Goal: Information Seeking & Learning: Learn about a topic

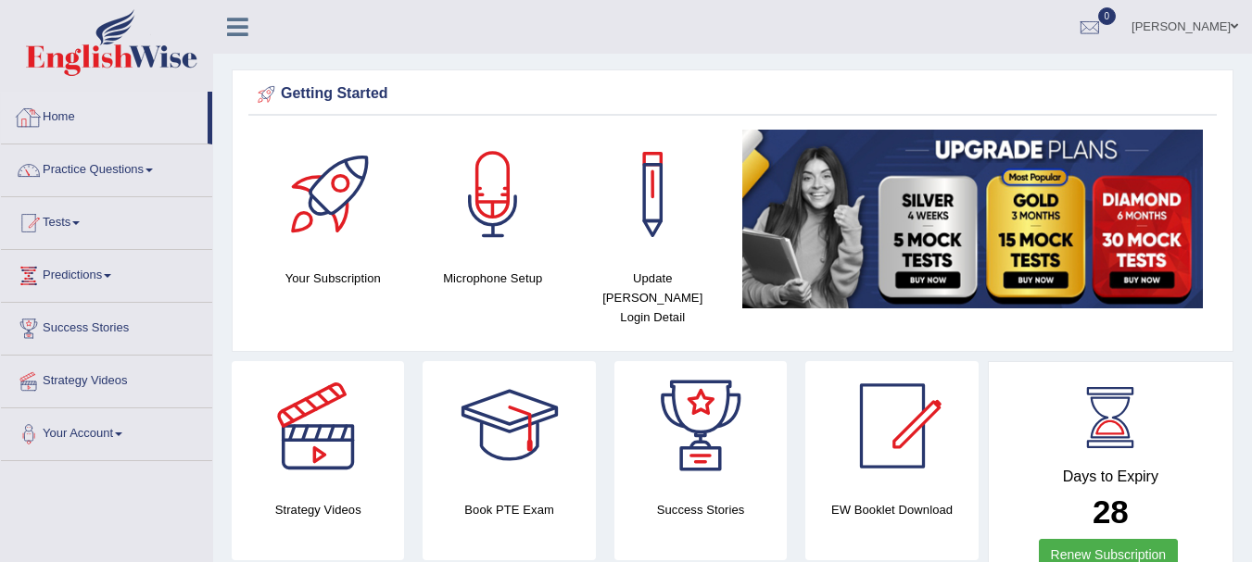
click at [86, 99] on link "Home" at bounding box center [104, 115] width 207 height 46
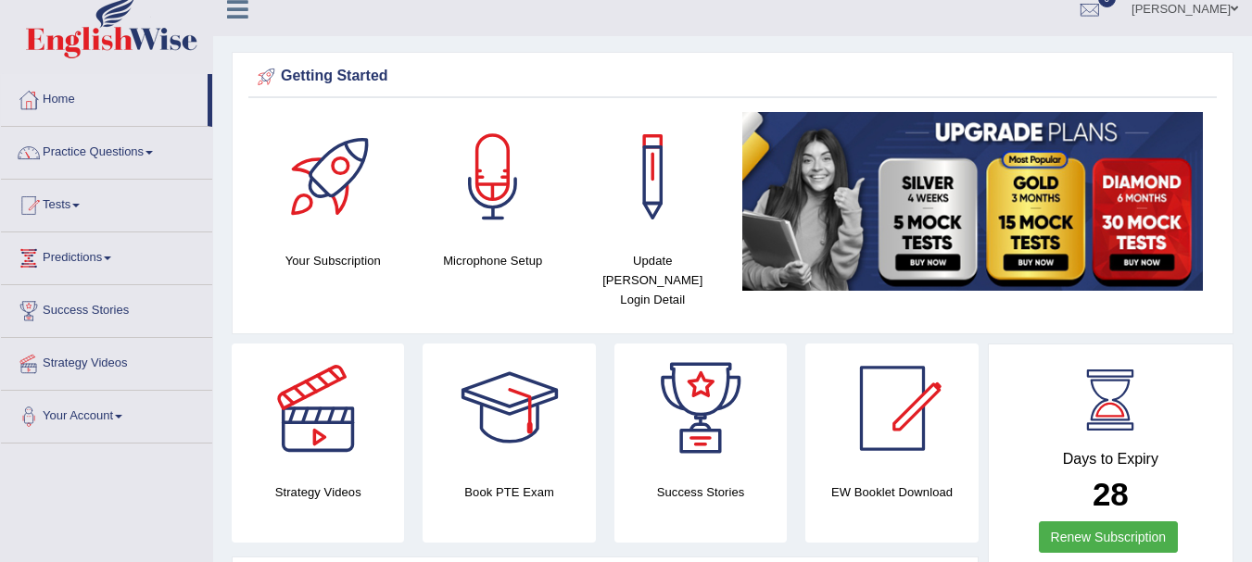
scroll to position [28, 0]
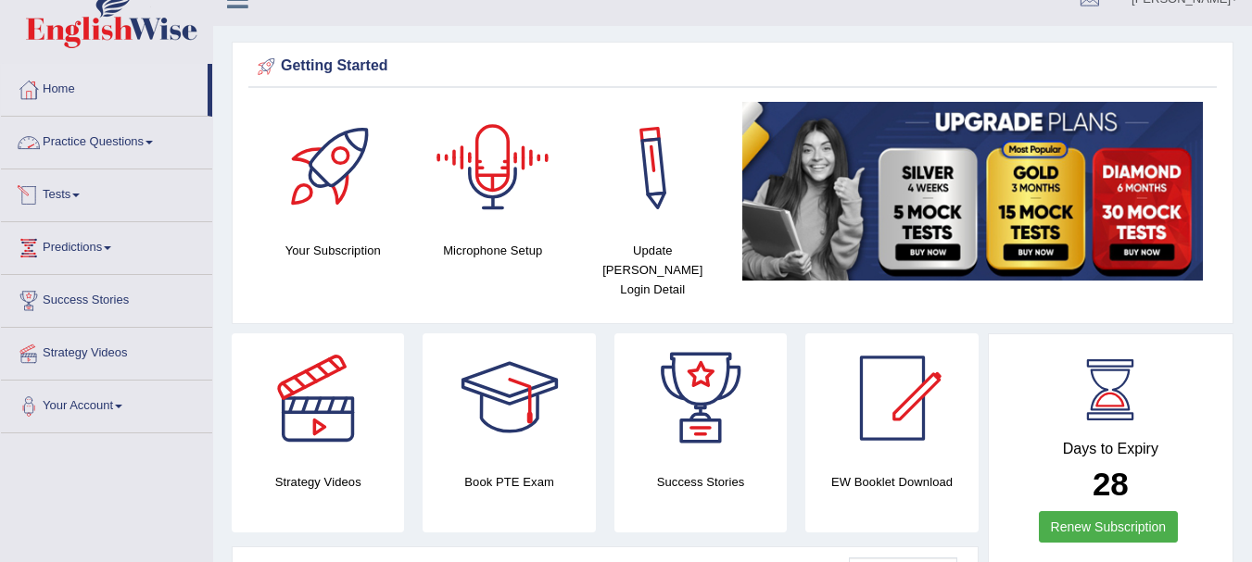
click at [143, 144] on link "Practice Questions" at bounding box center [106, 140] width 211 height 46
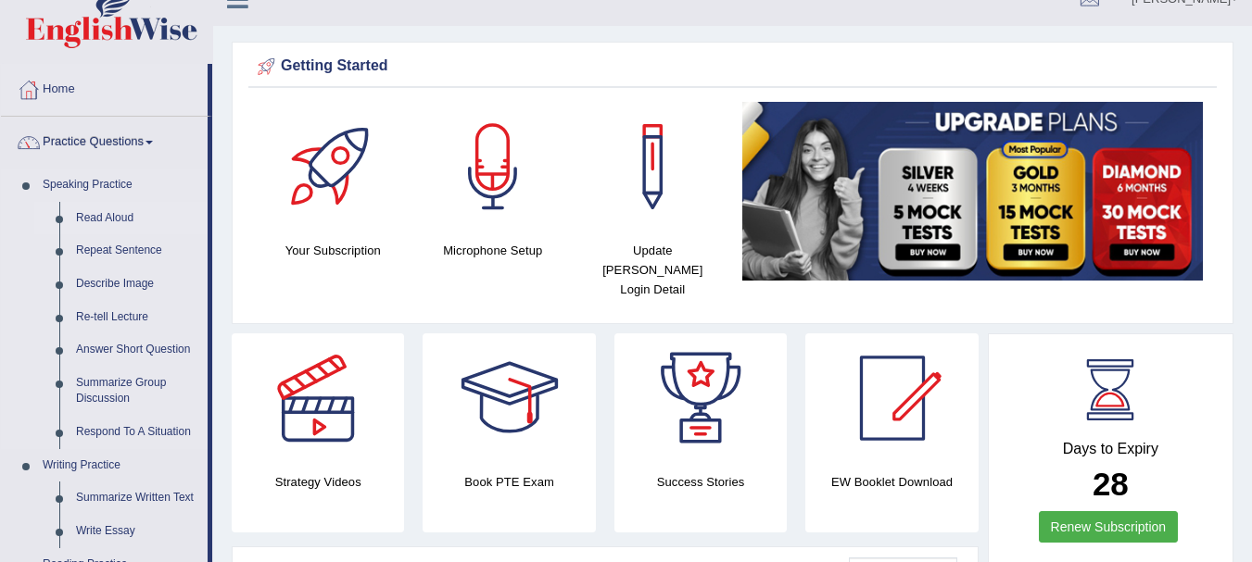
click at [123, 208] on link "Read Aloud" at bounding box center [138, 218] width 140 height 33
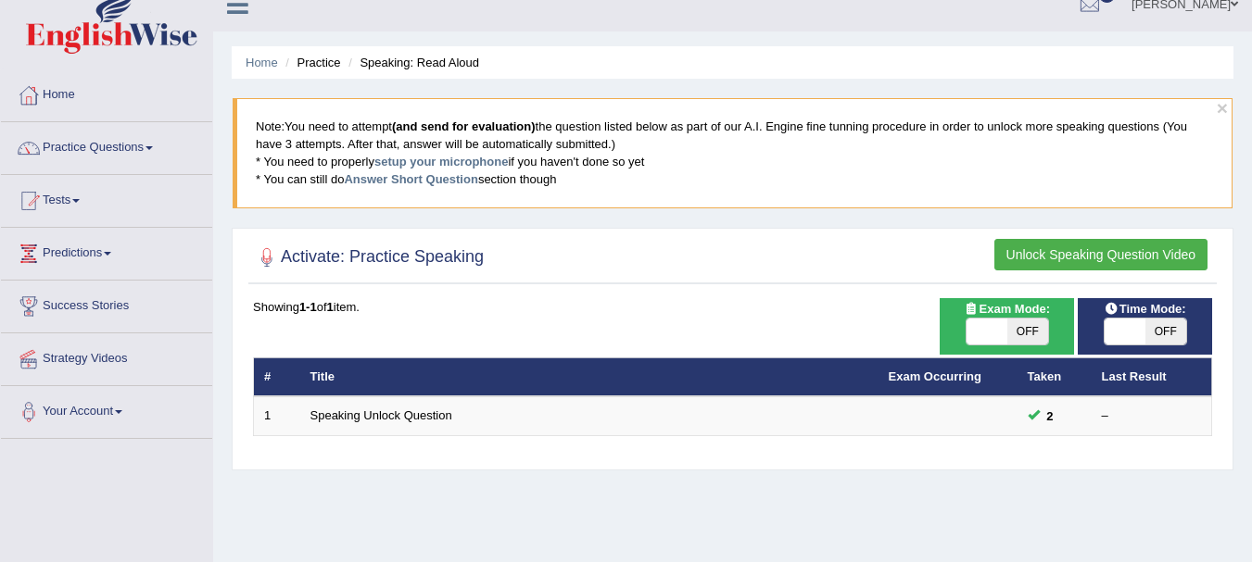
scroll to position [44, 0]
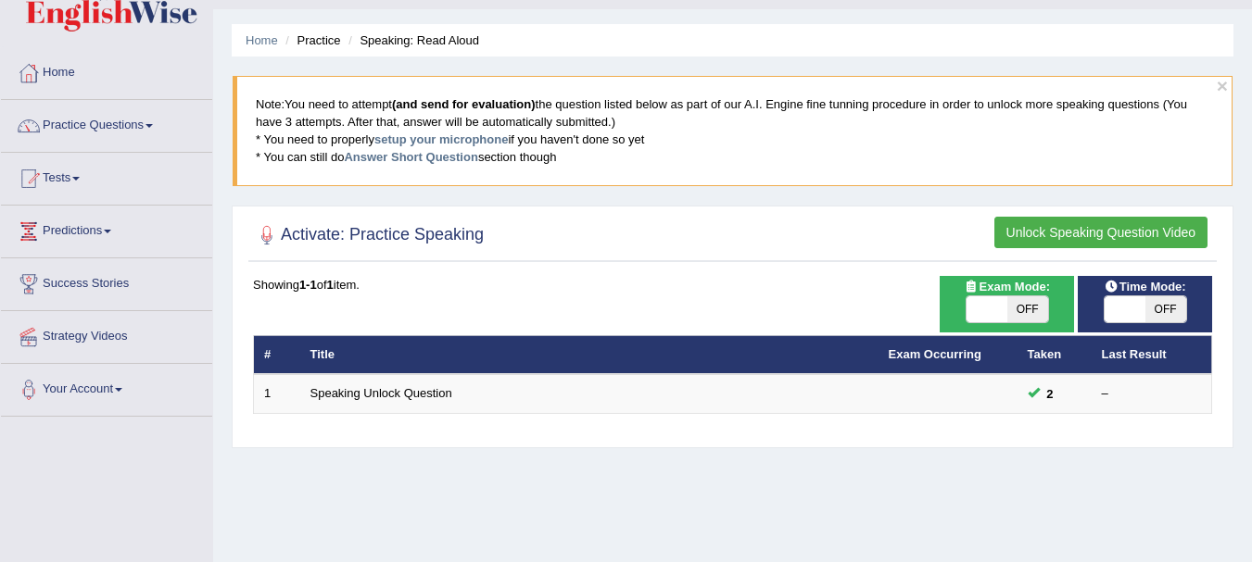
drag, startPoint x: 0, startPoint y: 0, endPoint x: 1254, endPoint y: 68, distance: 1256.2
click at [1251, 68] on html "Toggle navigation Home Practice Questions Speaking Practice Read Aloud Repeat S…" at bounding box center [626, 237] width 1252 height 562
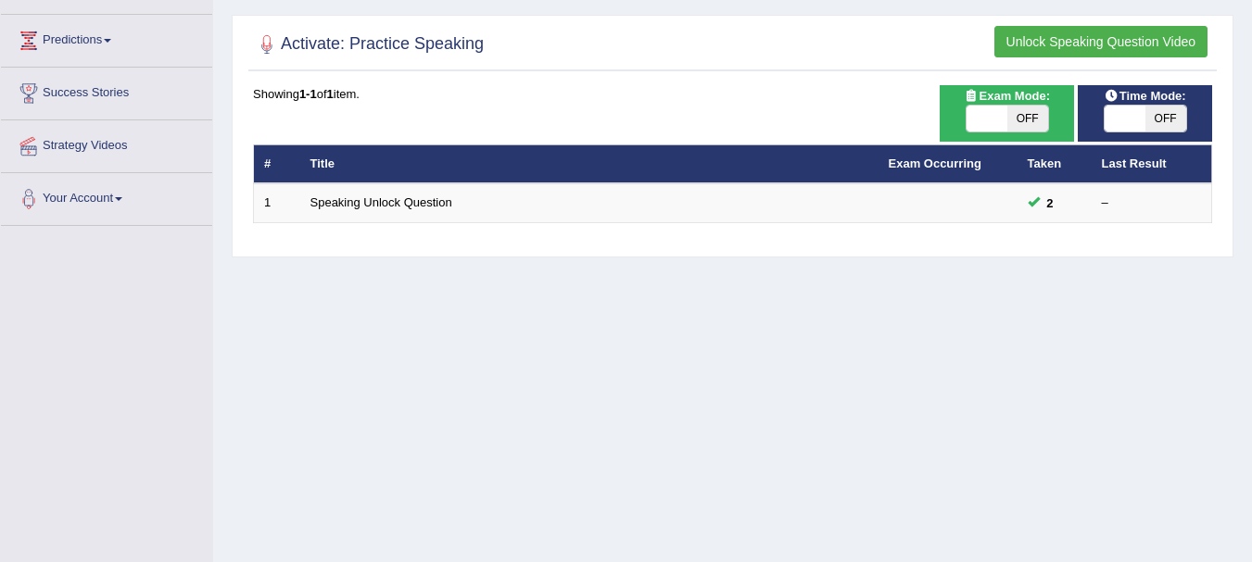
scroll to position [220, 0]
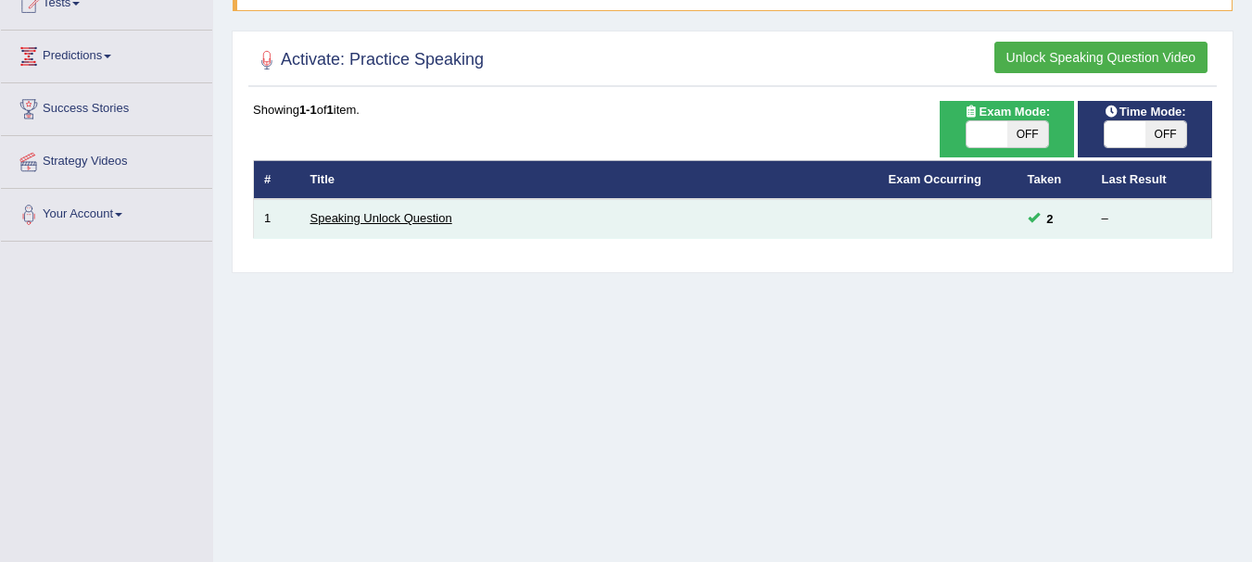
click at [414, 216] on link "Speaking Unlock Question" at bounding box center [381, 218] width 142 height 14
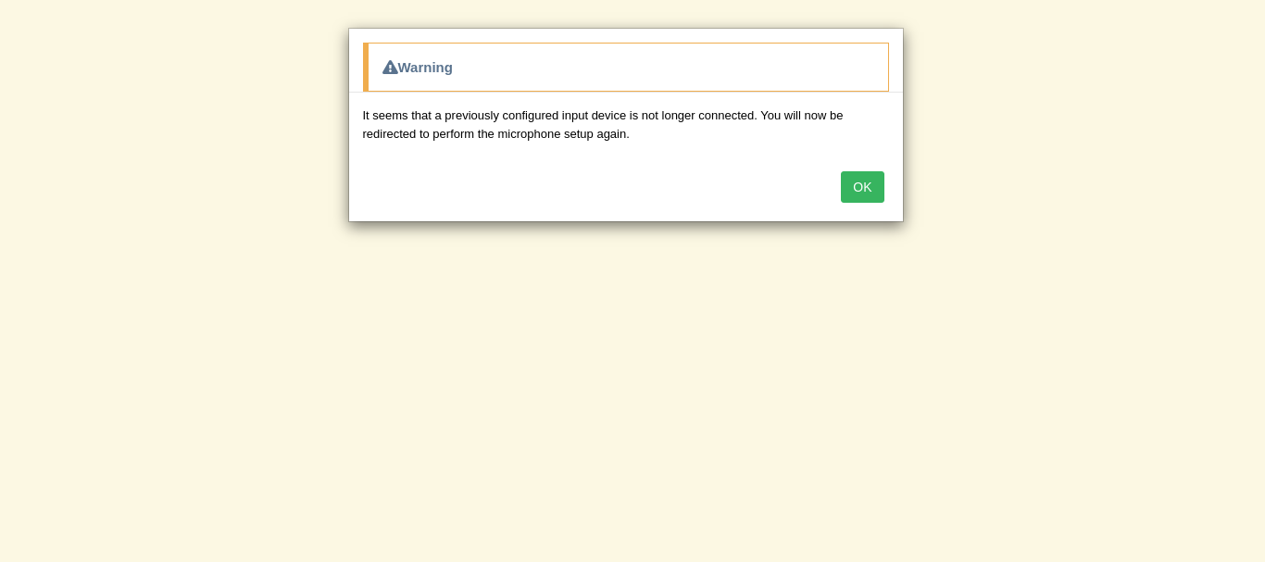
click at [874, 189] on button "OK" at bounding box center [862, 186] width 43 height 31
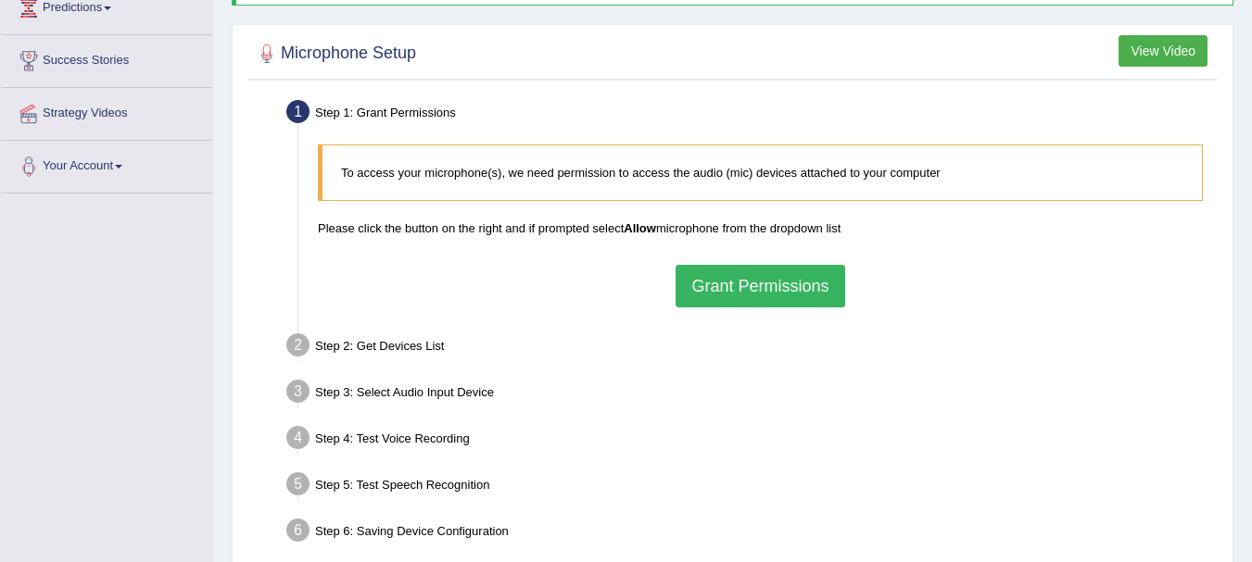
scroll to position [266, 0]
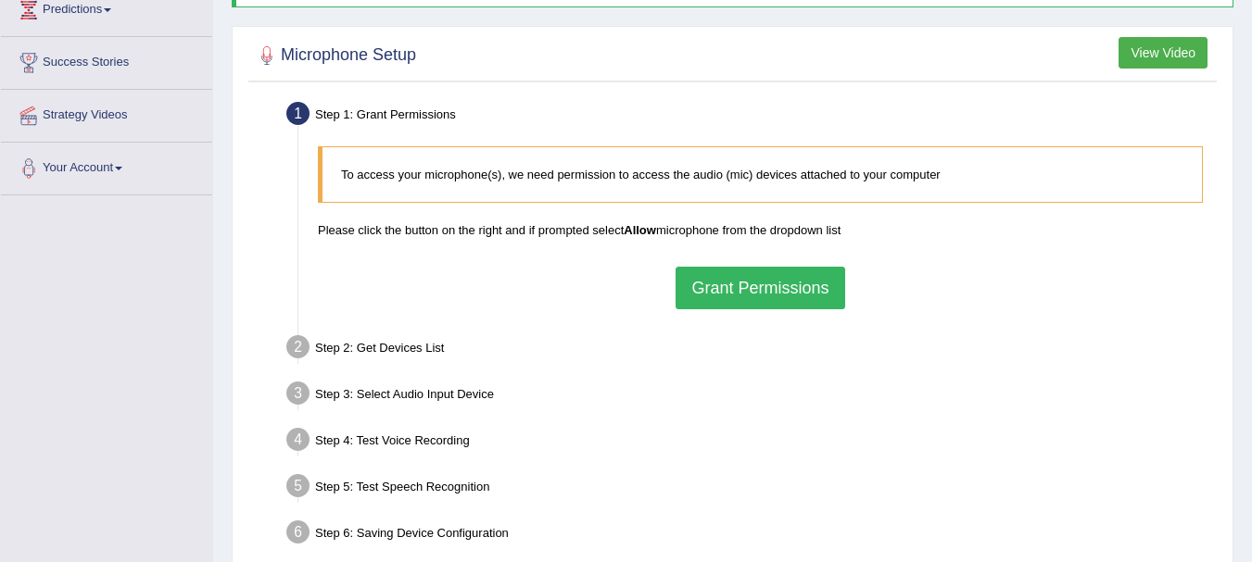
click at [790, 289] on button "Grant Permissions" at bounding box center [759, 288] width 169 height 43
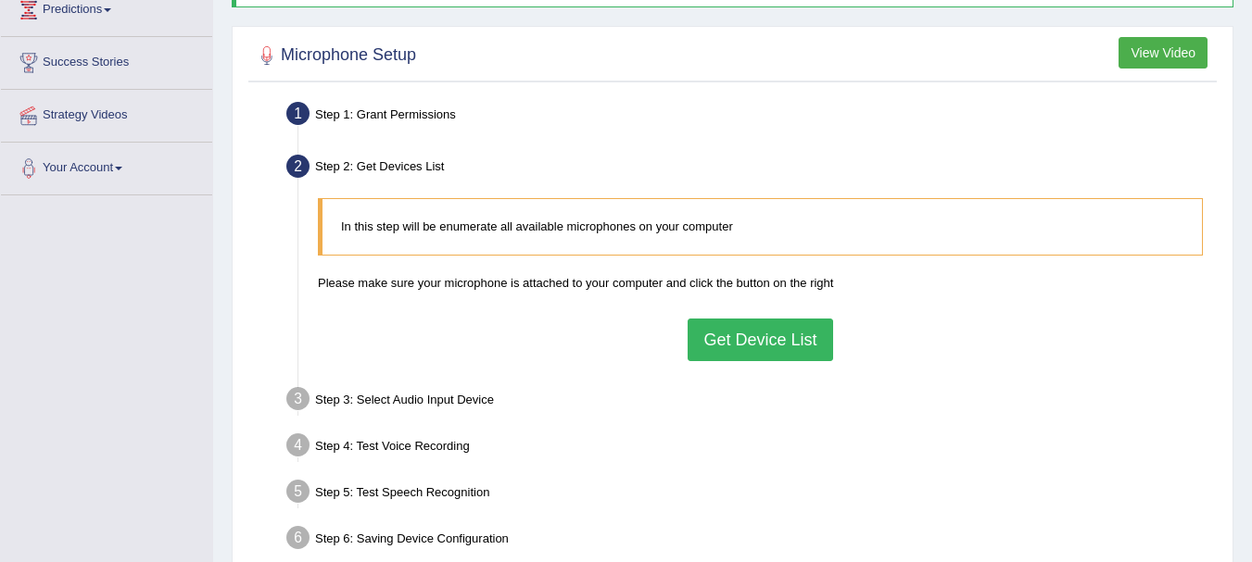
click at [779, 339] on button "Get Device List" at bounding box center [759, 340] width 145 height 43
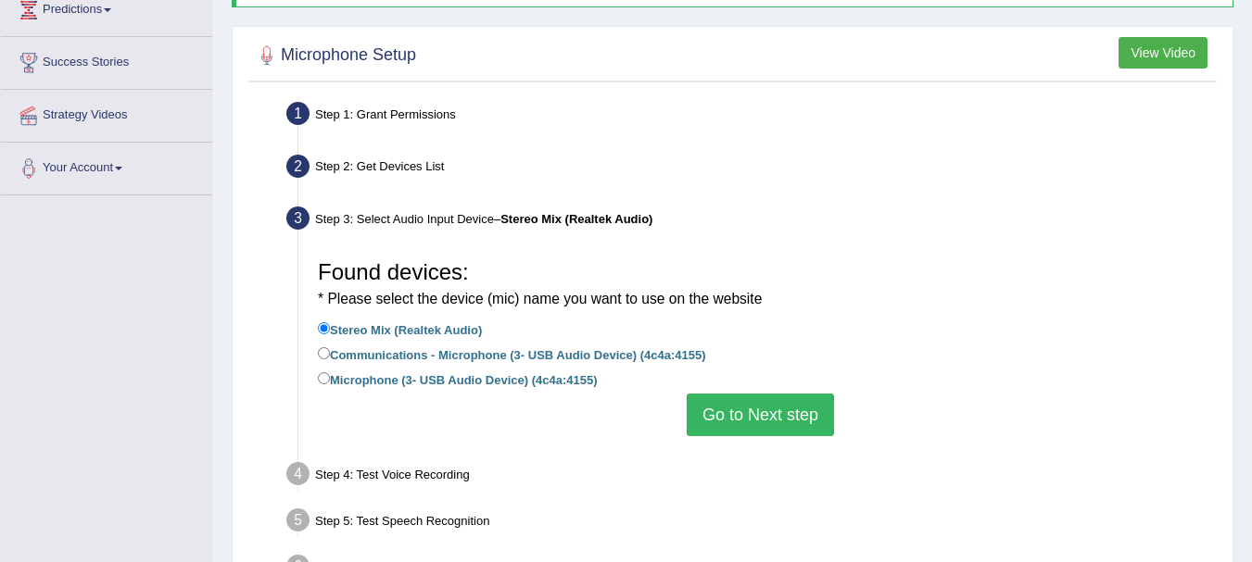
click at [548, 384] on label "Microphone (3- USB Audio Device) (4c4a:4155)" at bounding box center [457, 379] width 279 height 20
click at [330, 384] on input "Microphone (3- USB Audio Device) (4c4a:4155)" at bounding box center [324, 378] width 12 height 12
radio input "true"
click at [779, 409] on button "Go to Next step" at bounding box center [759, 415] width 147 height 43
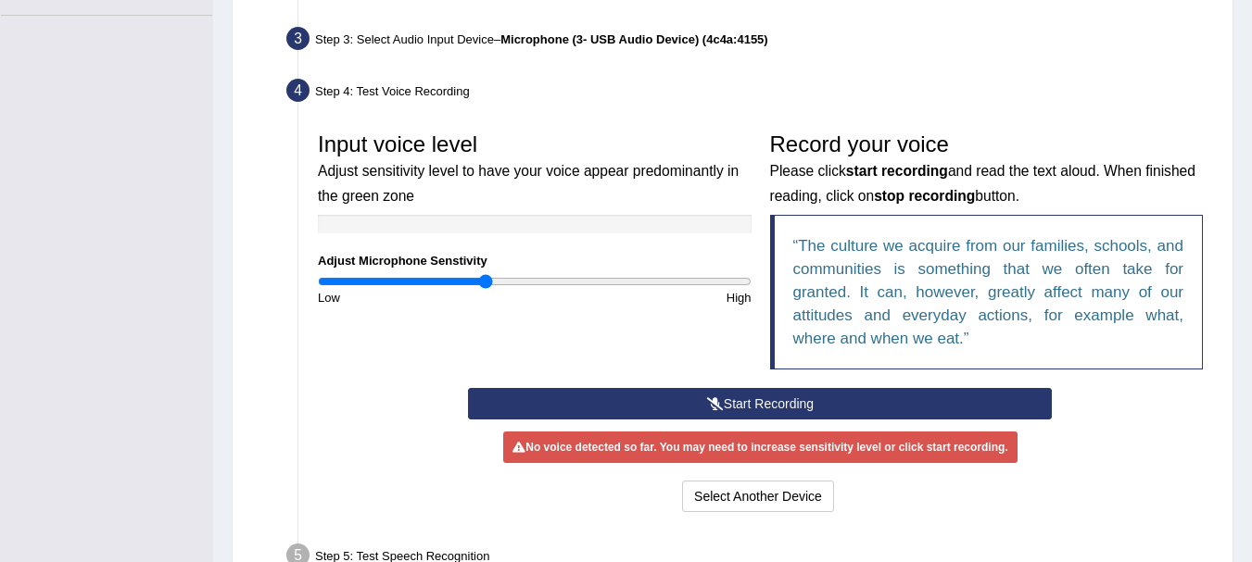
scroll to position [474, 0]
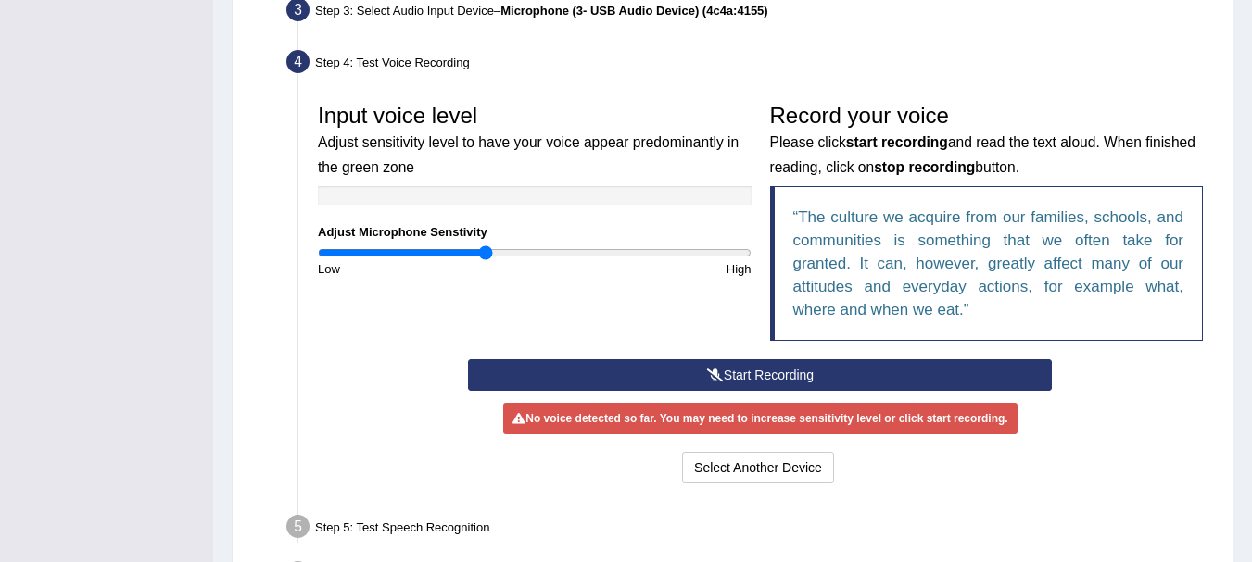
click at [786, 377] on button "Start Recording" at bounding box center [760, 374] width 584 height 31
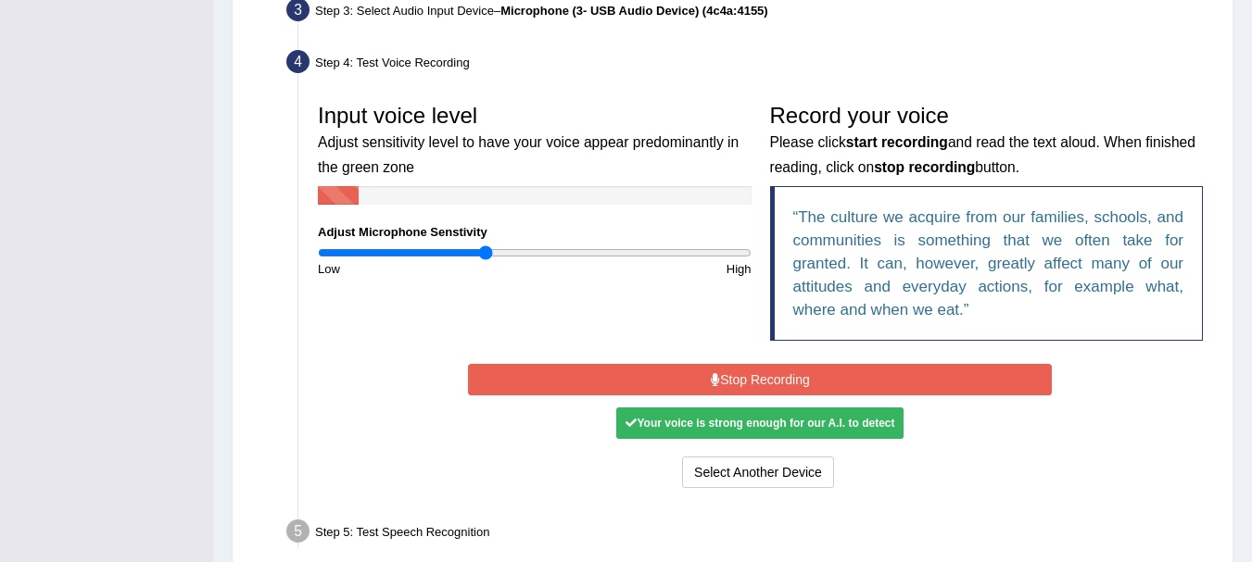
click at [790, 379] on button "Stop Recording" at bounding box center [760, 379] width 584 height 31
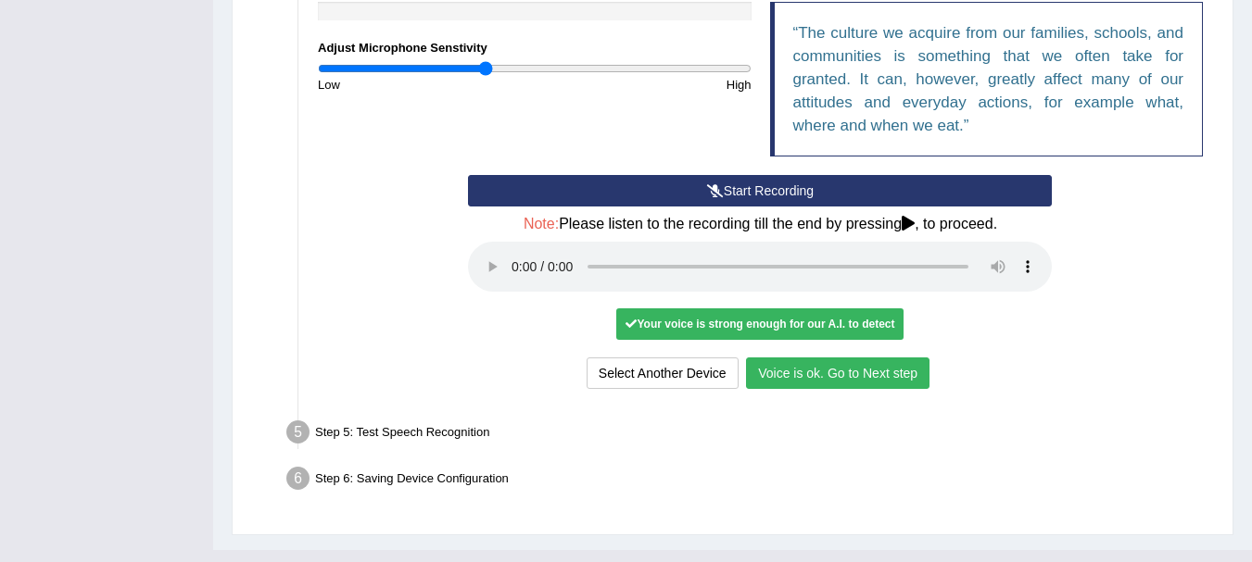
scroll to position [693, 0]
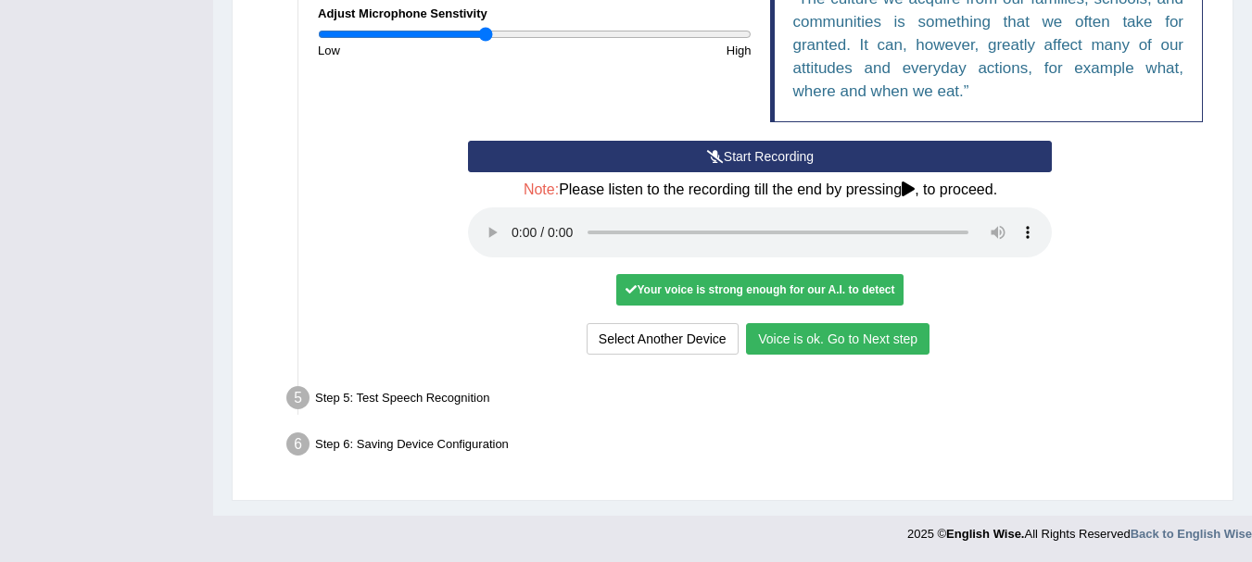
click at [913, 334] on div "Start Recording Stop Recording Note: Please listen to the recording till the en…" at bounding box center [760, 250] width 602 height 219
click at [874, 338] on button "Voice is ok. Go to Next step" at bounding box center [837, 338] width 183 height 31
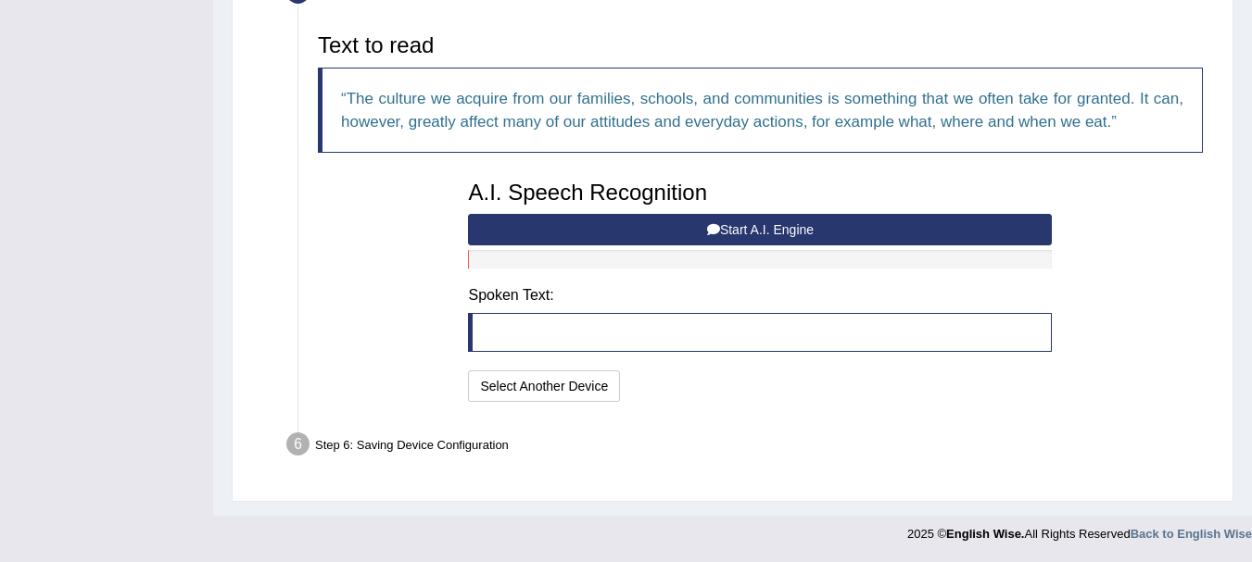
scroll to position [597, 0]
click at [651, 220] on button "Start A.I. Engine" at bounding box center [760, 229] width 584 height 31
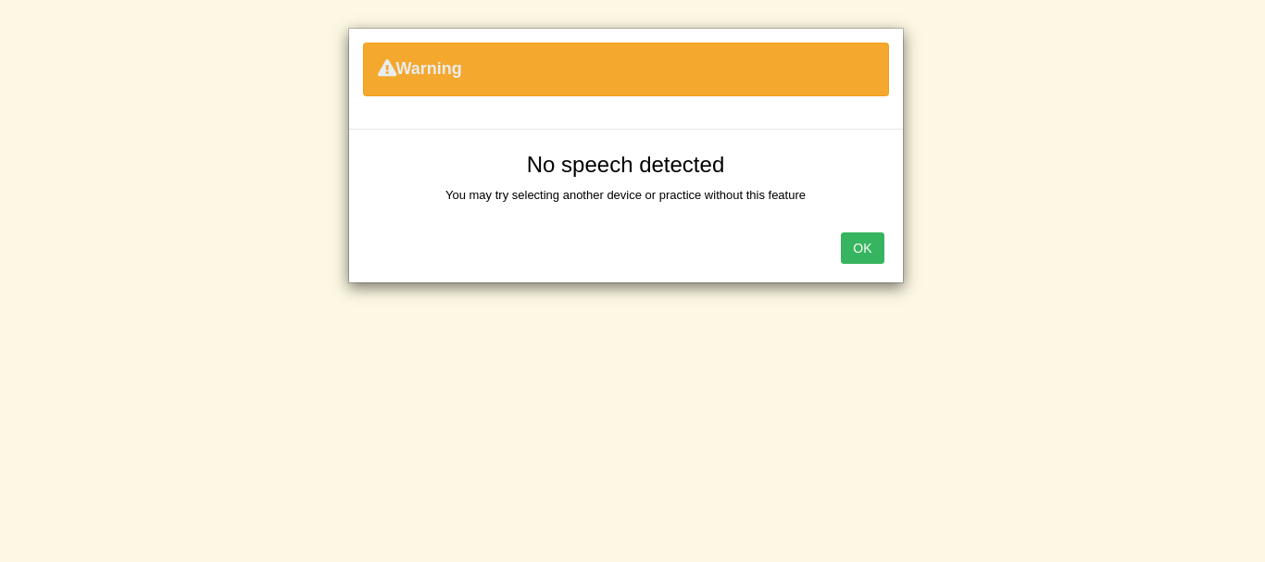
click at [860, 240] on button "OK" at bounding box center [862, 248] width 43 height 31
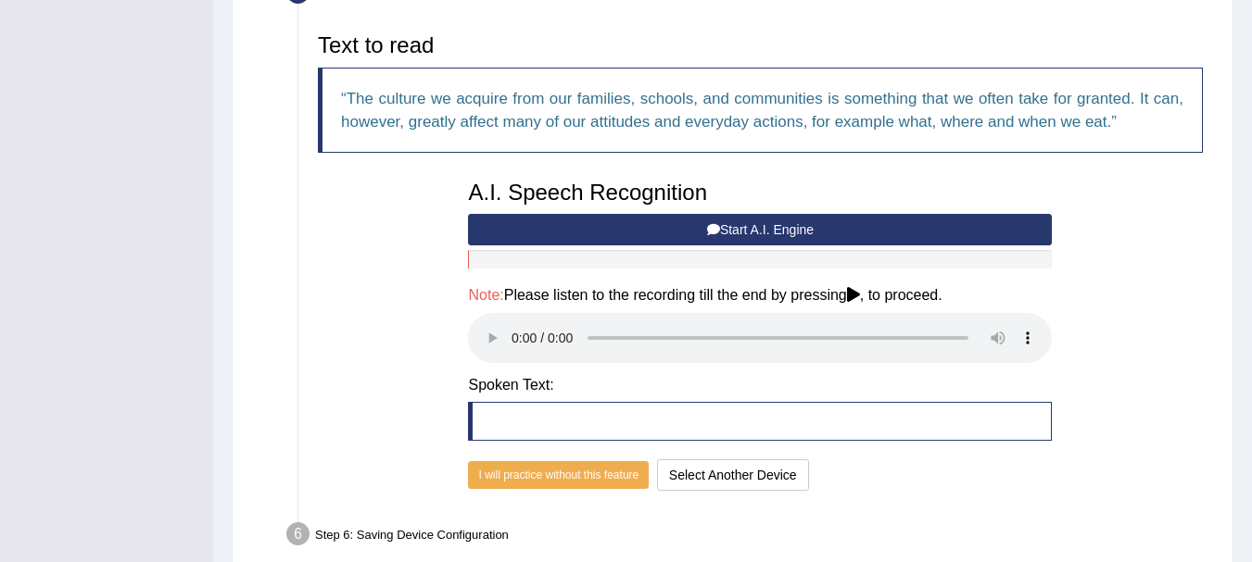
drag, startPoint x: 1247, startPoint y: 333, endPoint x: 1260, endPoint y: 237, distance: 96.3
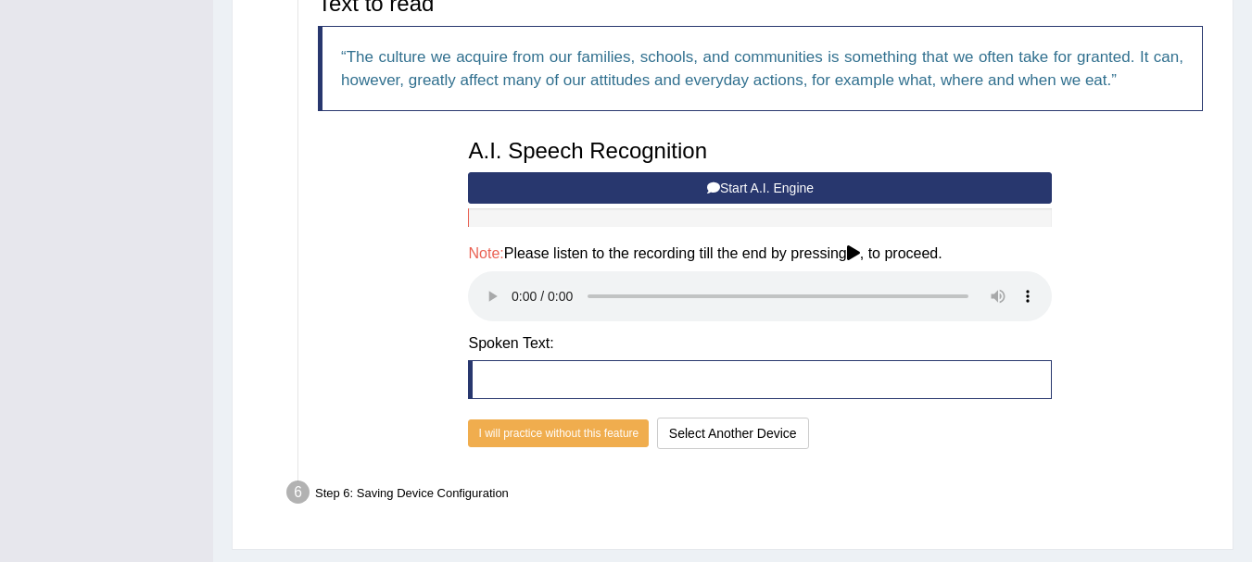
scroll to position [686, 0]
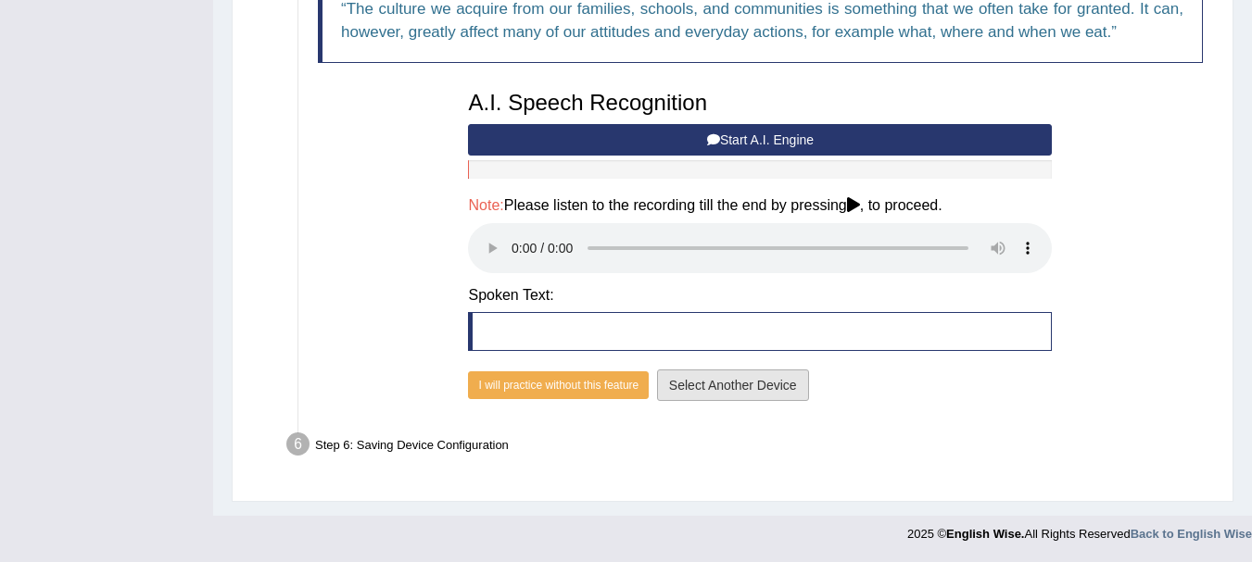
click at [709, 398] on button "Select Another Device" at bounding box center [733, 385] width 152 height 31
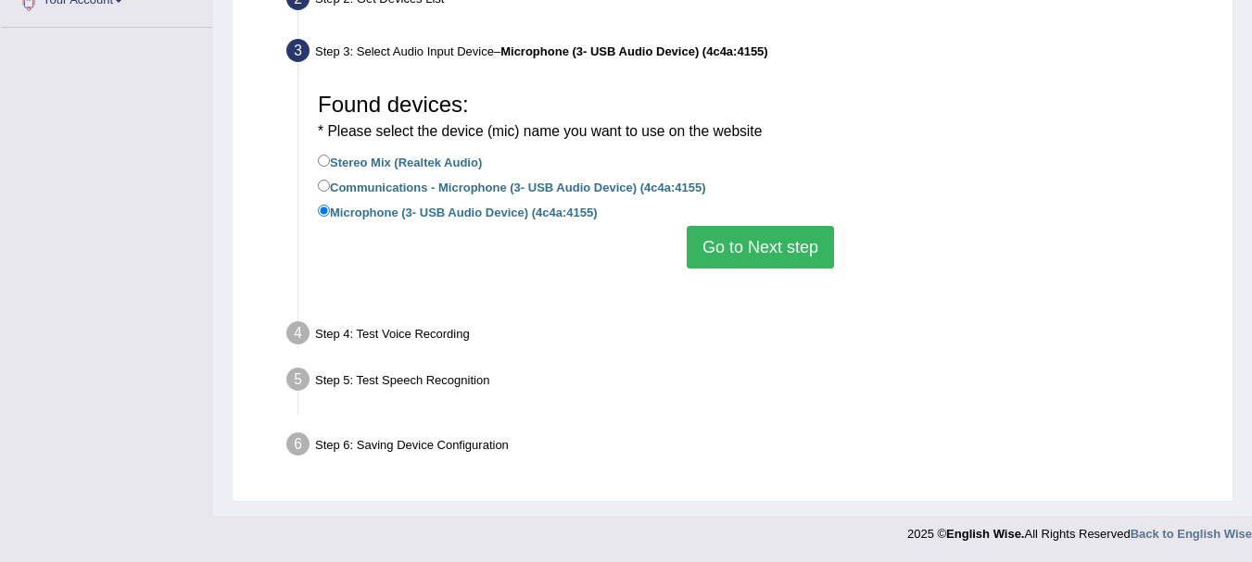
scroll to position [410, 0]
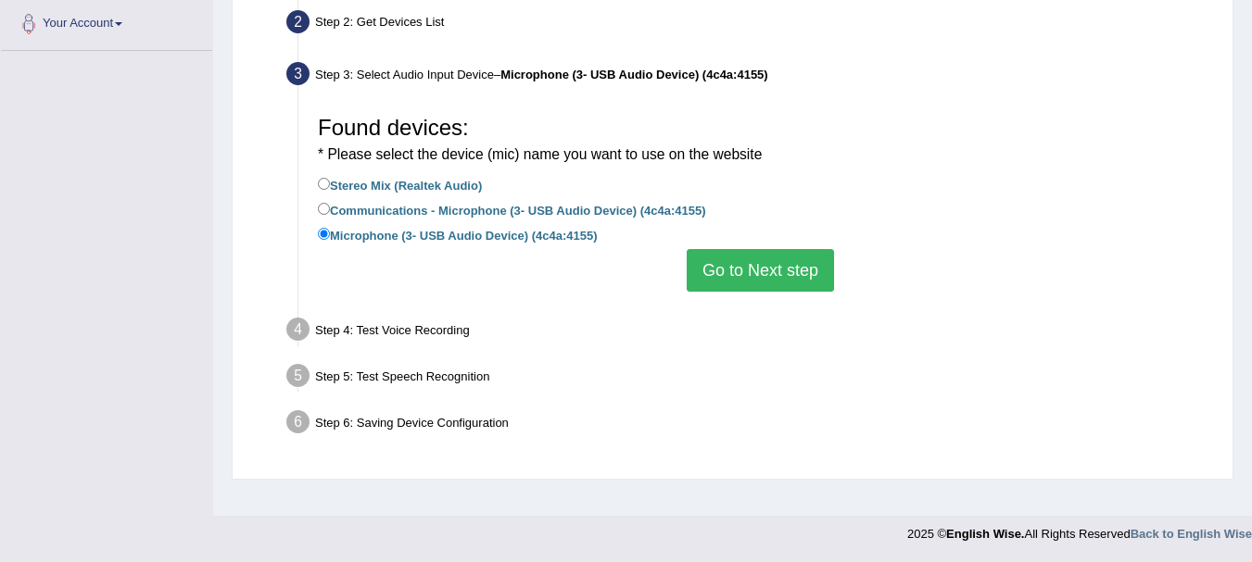
click at [655, 206] on label "Communications - Microphone (3- USB Audio Device) (4c4a:4155)" at bounding box center [511, 209] width 387 height 20
click at [330, 206] on input "Communications - Microphone (3- USB Audio Device) (4c4a:4155)" at bounding box center [324, 209] width 12 height 12
radio input "true"
click at [744, 275] on button "Go to Next step" at bounding box center [759, 270] width 147 height 43
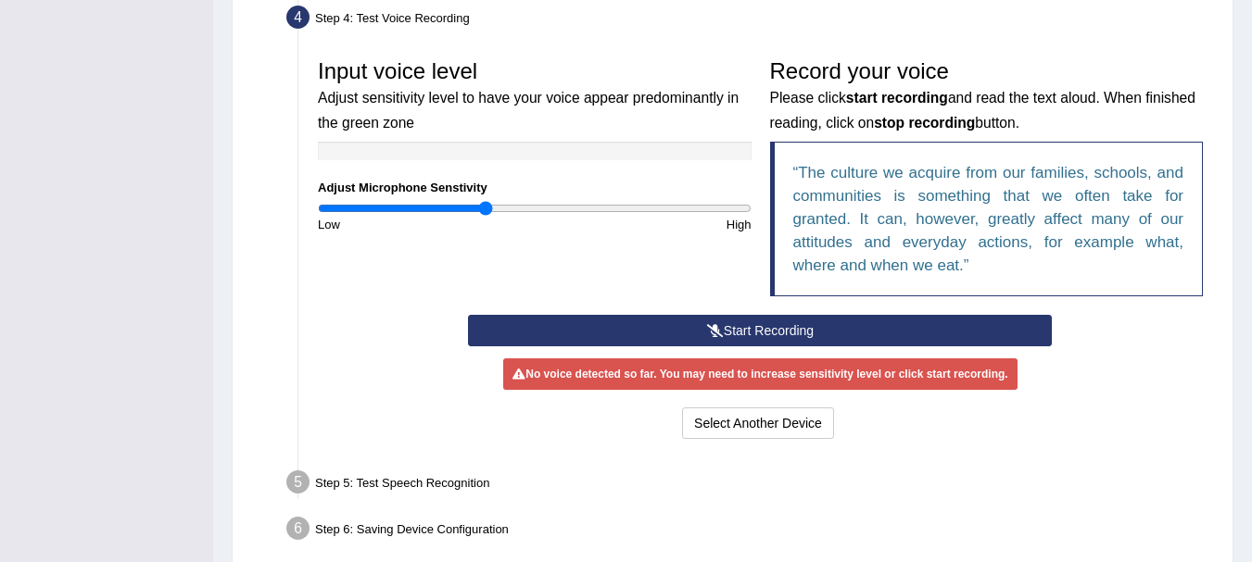
scroll to position [603, 0]
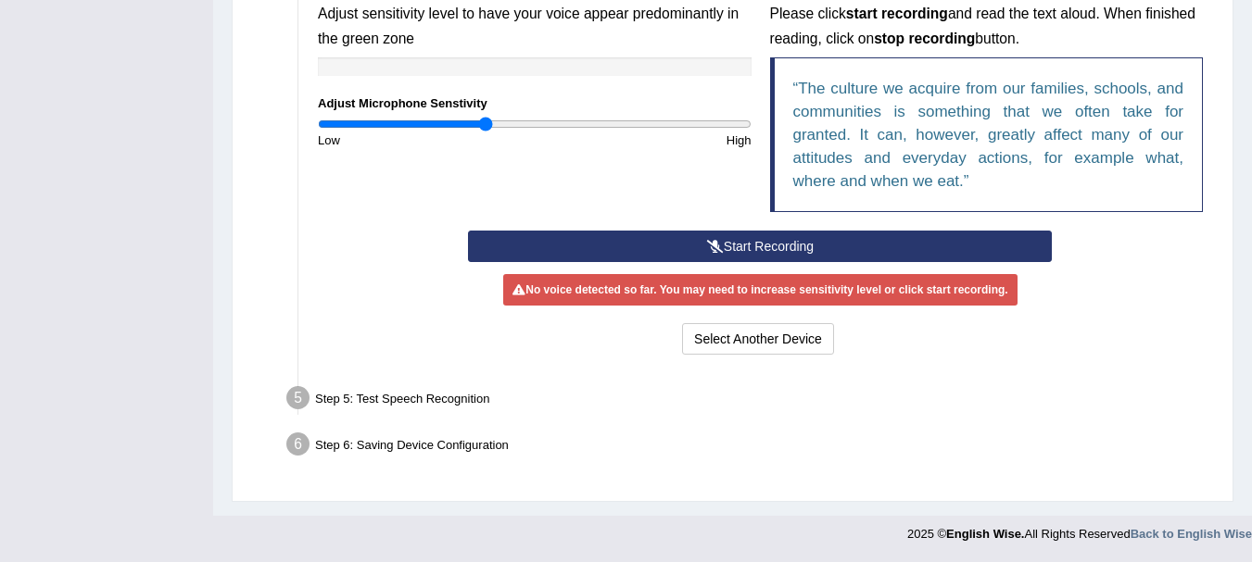
click at [850, 231] on button "Start Recording" at bounding box center [760, 246] width 584 height 31
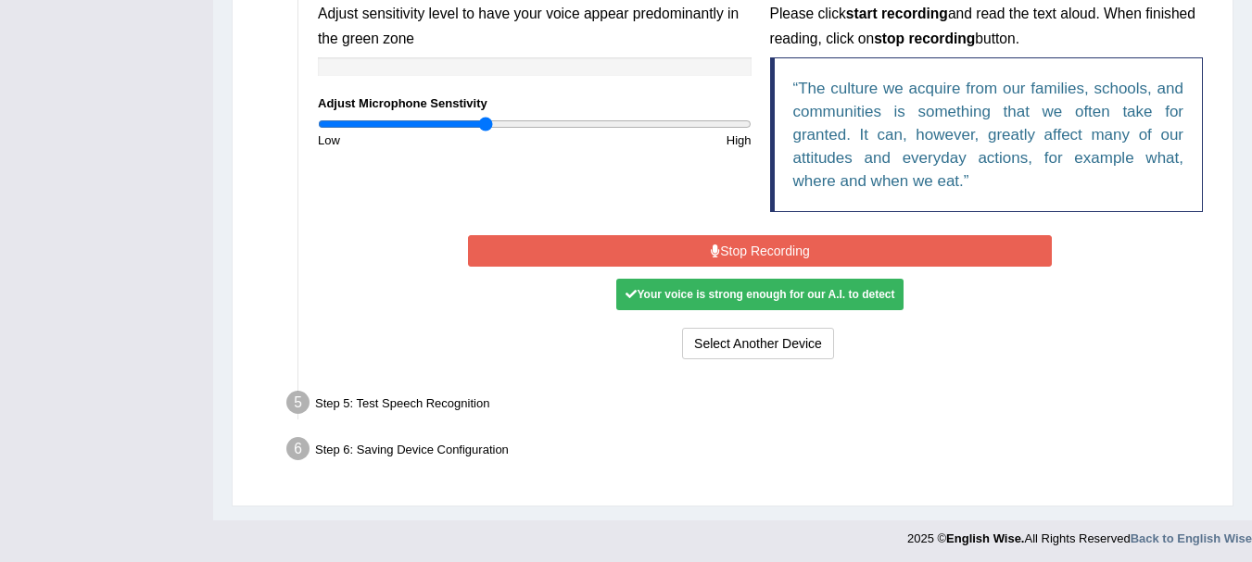
click at [845, 240] on button "Stop Recording" at bounding box center [760, 250] width 584 height 31
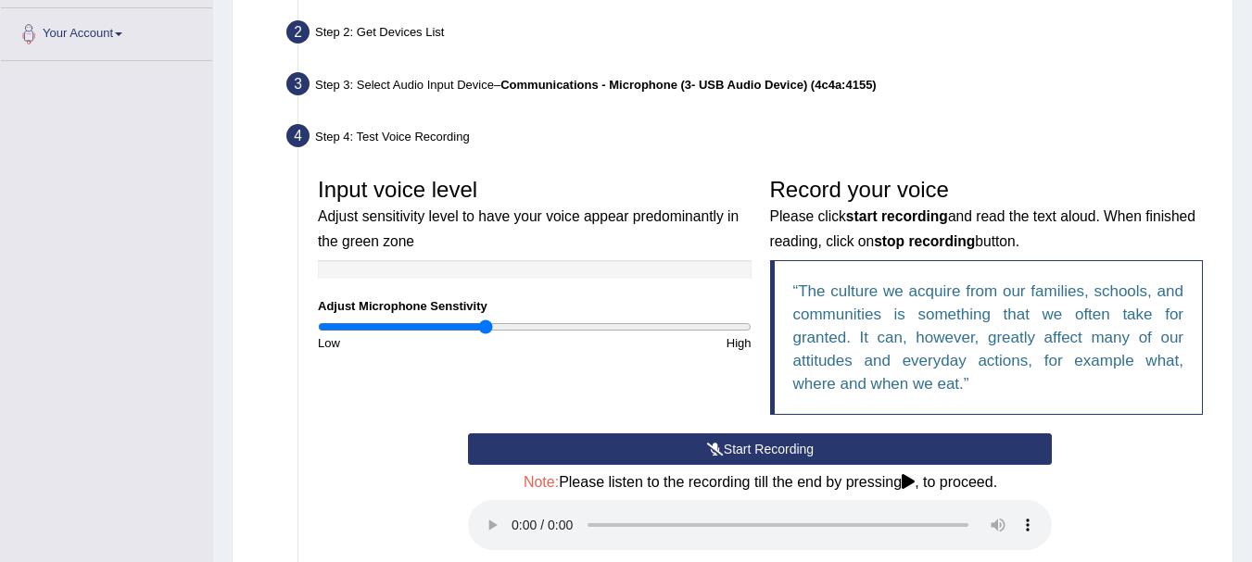
scroll to position [693, 0]
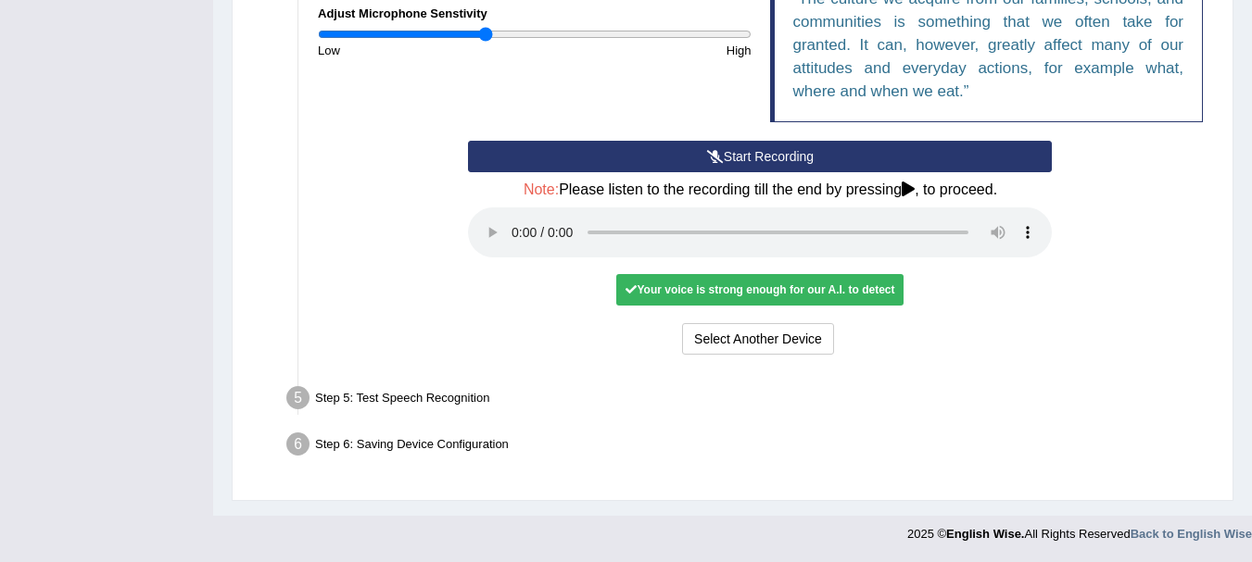
click at [410, 407] on div "Step 5: Test Speech Recognition" at bounding box center [751, 401] width 946 height 41
click at [898, 155] on button "Start Recording" at bounding box center [760, 156] width 584 height 31
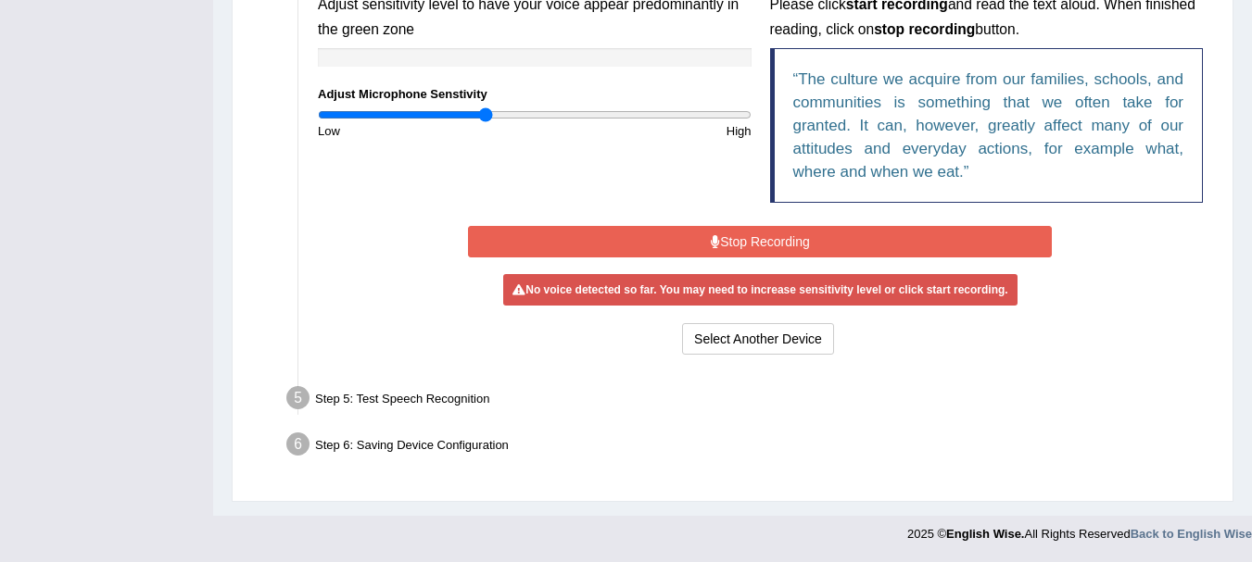
scroll to position [608, 0]
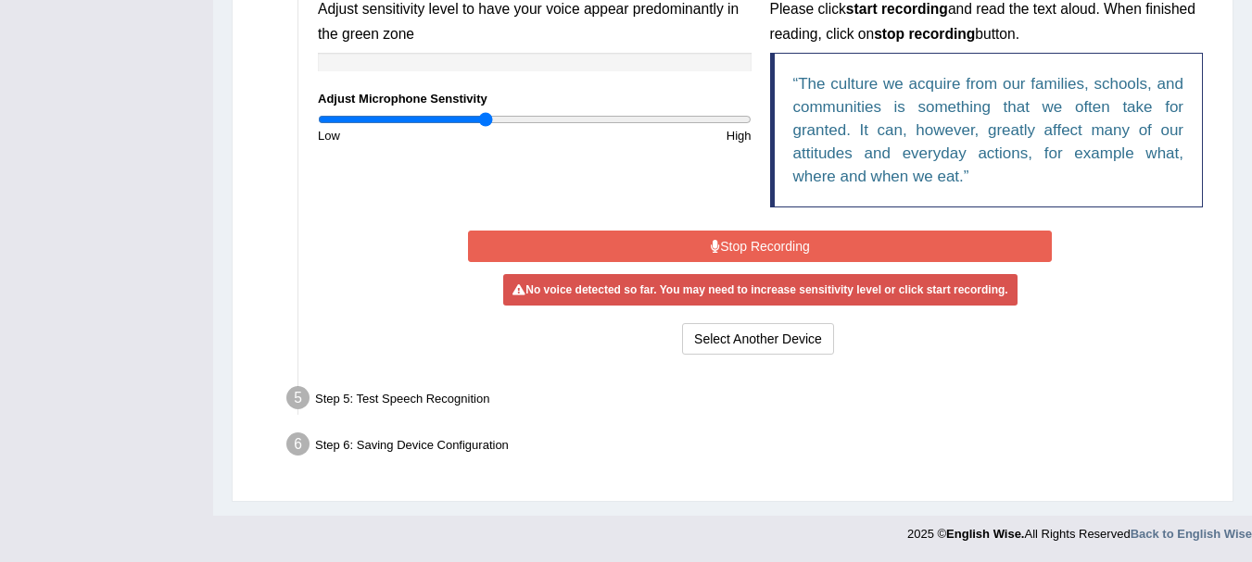
click at [808, 251] on button "Stop Recording" at bounding box center [760, 246] width 584 height 31
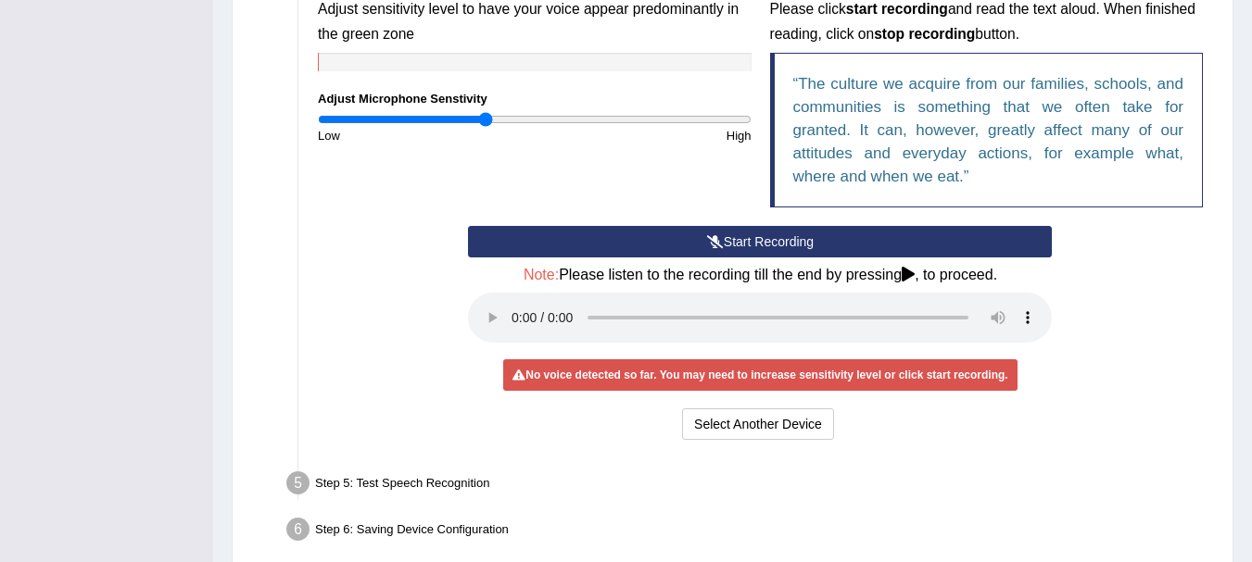
click at [719, 244] on icon at bounding box center [715, 241] width 17 height 13
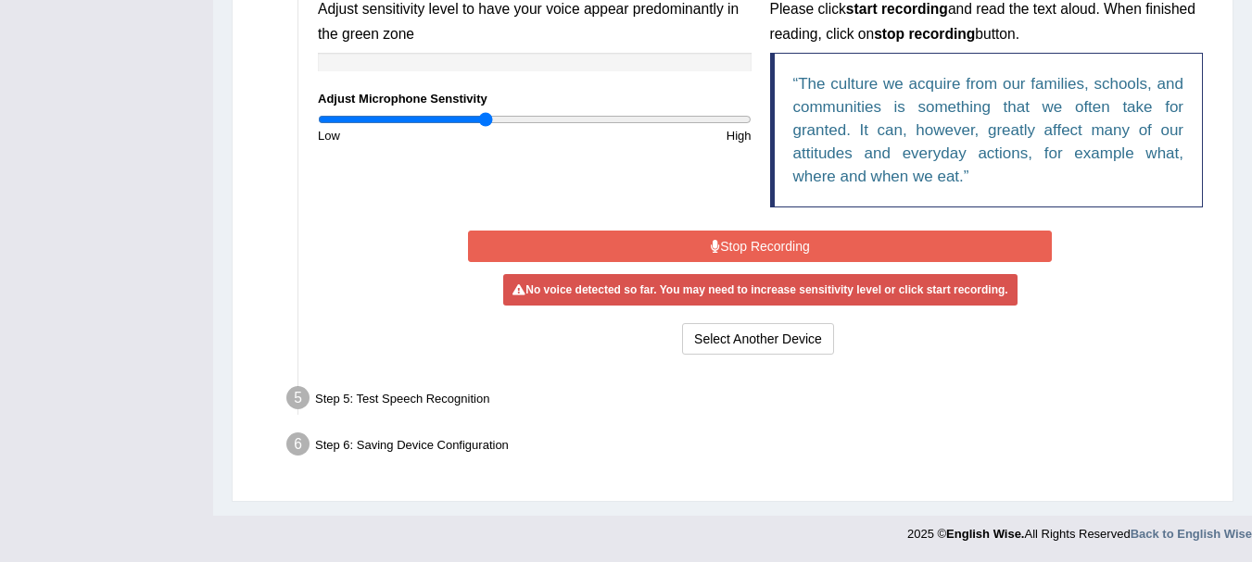
click at [699, 244] on button "Stop Recording" at bounding box center [760, 246] width 584 height 31
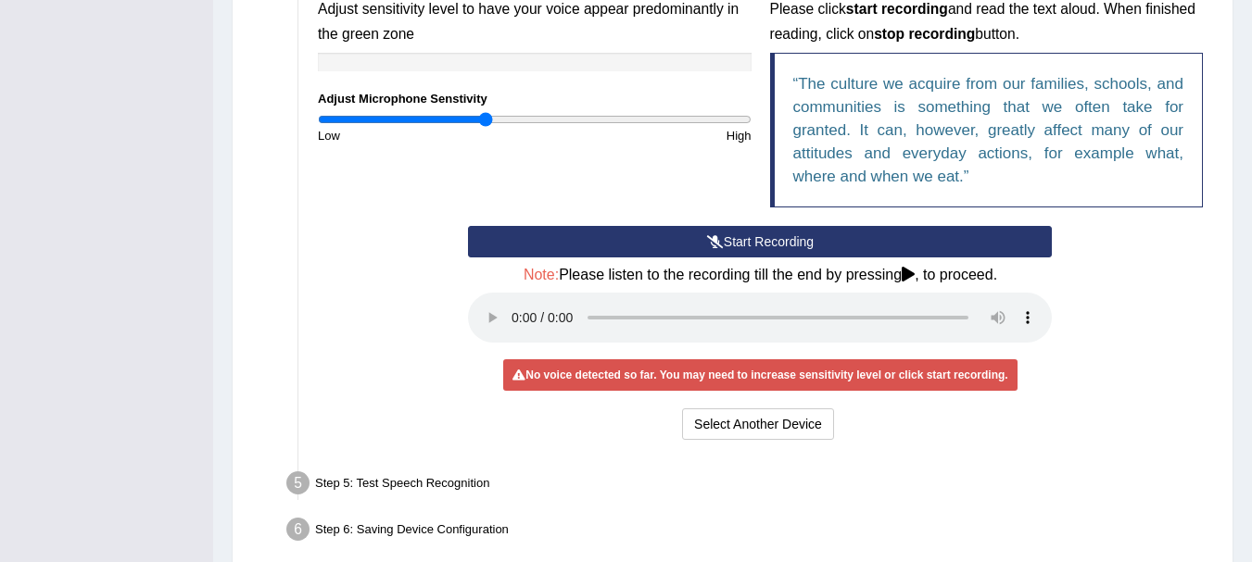
click at [699, 243] on button "Start Recording" at bounding box center [760, 241] width 584 height 31
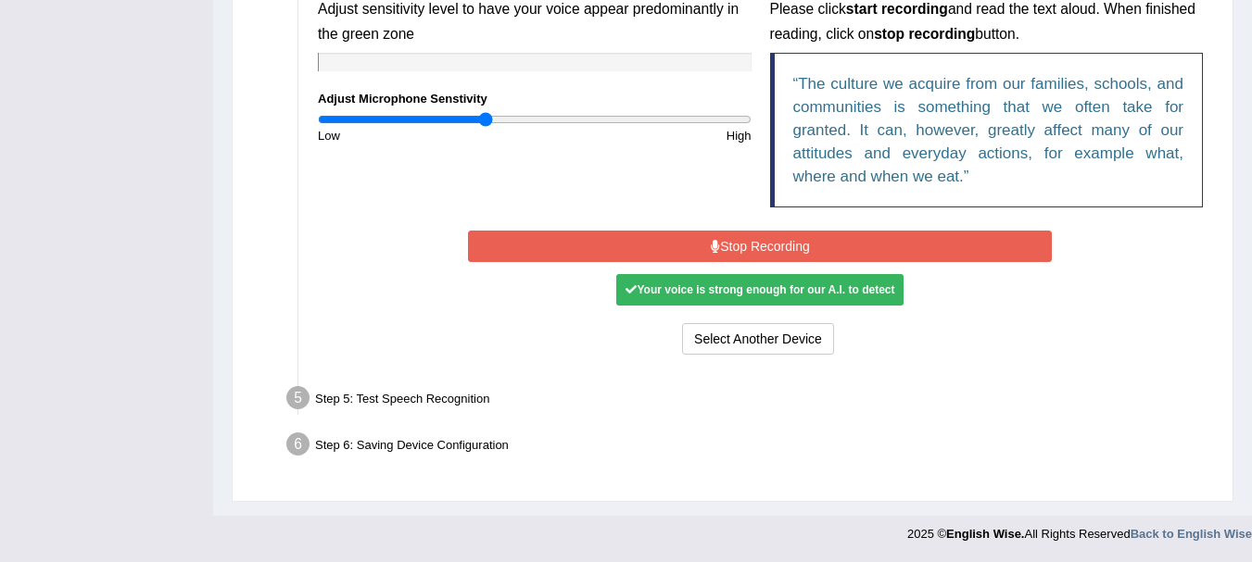
click at [774, 236] on button "Stop Recording" at bounding box center [760, 246] width 584 height 31
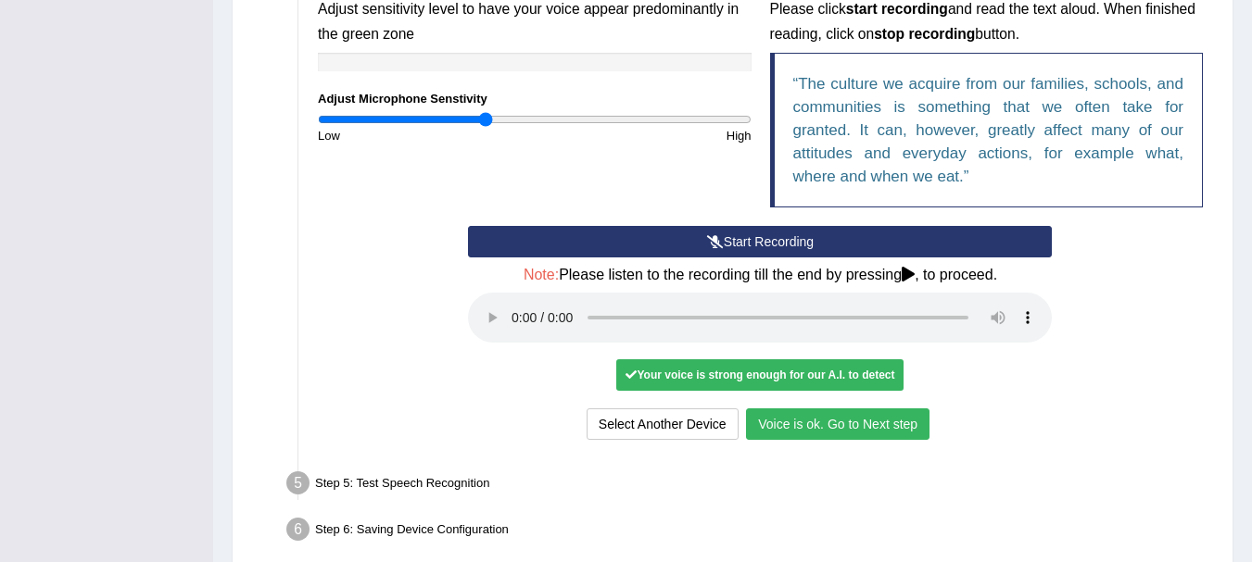
click at [782, 429] on button "Voice is ok. Go to Next step" at bounding box center [837, 424] width 183 height 31
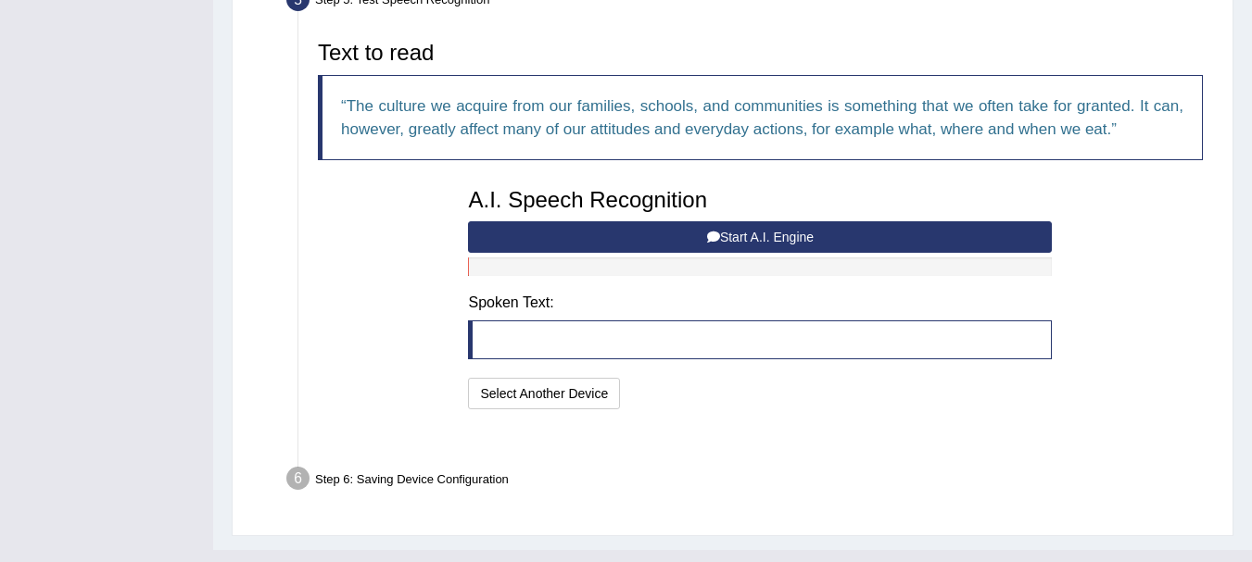
scroll to position [597, 0]
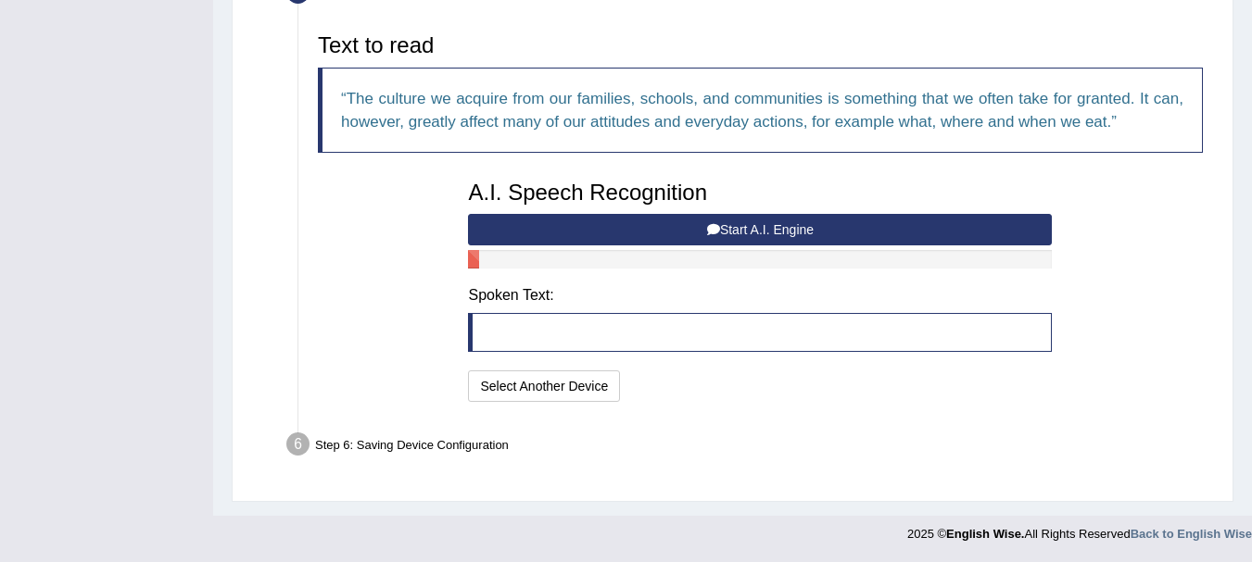
click at [837, 231] on button "Start A.I. Engine" at bounding box center [760, 229] width 584 height 31
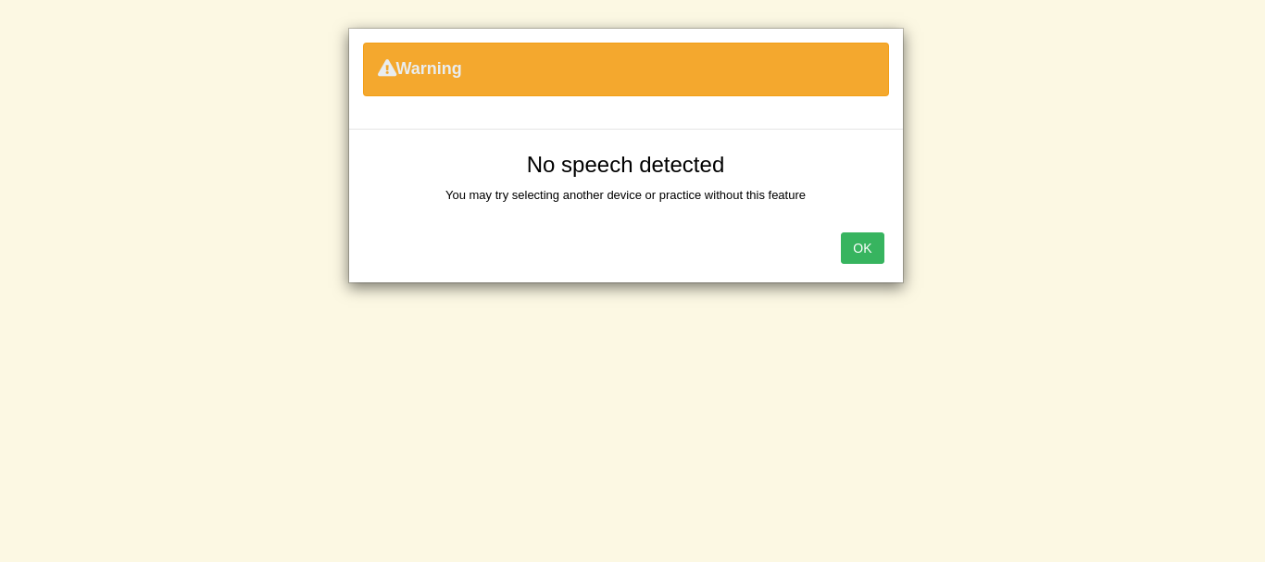
click at [859, 240] on button "OK" at bounding box center [862, 248] width 43 height 31
